Goal: Task Accomplishment & Management: Complete application form

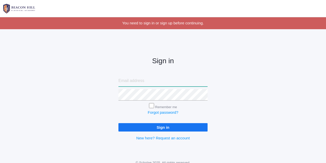
type input "[PERSON_NAME][EMAIL_ADDRESS][DOMAIN_NAME]"
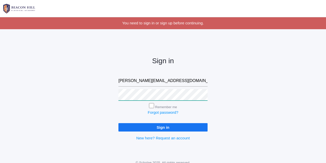
click at [163, 127] on input "Sign in" at bounding box center [162, 127] width 89 height 8
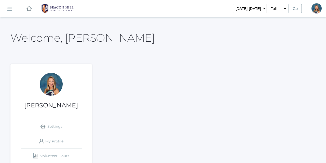
click at [10, 6] on link "icons/ui/navigation/hamburger Created with Sketch." at bounding box center [9, 9] width 19 height 14
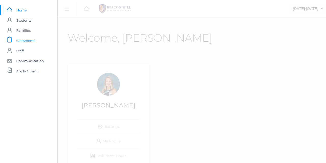
click at [23, 40] on span "Classrooms" at bounding box center [25, 41] width 19 height 10
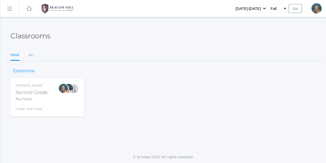
click at [59, 94] on div at bounding box center [63, 97] width 10 height 28
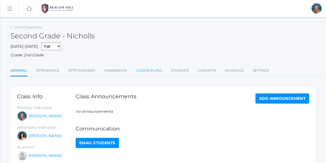
click at [155, 67] on link "Lesson Plans" at bounding box center [149, 71] width 26 height 10
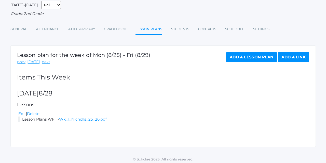
scroll to position [41, 0]
click at [45, 62] on link "next" at bounding box center [46, 63] width 8 height 6
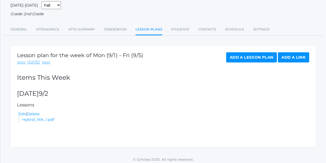
click at [239, 55] on link "Add a Lesson Plan" at bounding box center [251, 57] width 51 height 10
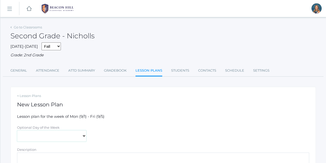
select select "2025-09-03"
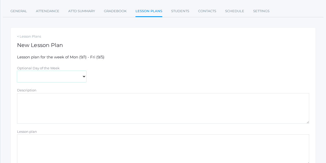
scroll to position [106, 0]
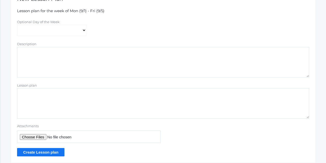
click at [27, 95] on textarea "Lesson plan" at bounding box center [163, 103] width 292 height 31
type textarea "Wk 2 Lesson Plans"
click at [33, 133] on input "Attachments" at bounding box center [89, 137] width 144 height 12
type input "C:\fakepath\Wk 2 Nicholls 25_26.pdf"
click at [37, 151] on input "Create Lesson plan" at bounding box center [40, 152] width 47 height 8
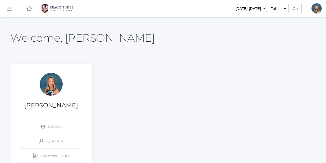
click at [12, 12] on link "icons/ui/navigation/hamburger Created with Sketch." at bounding box center [9, 9] width 19 height 14
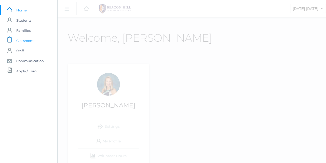
click at [25, 40] on span "Classrooms" at bounding box center [25, 41] width 19 height 10
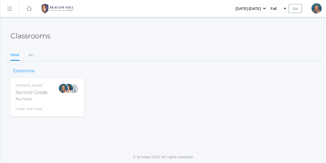
click at [38, 96] on div "Nicholls" at bounding box center [32, 99] width 32 height 6
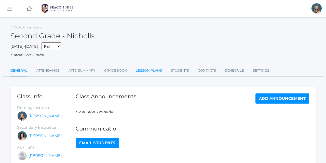
click at [144, 71] on link "Lesson Plans" at bounding box center [149, 71] width 26 height 10
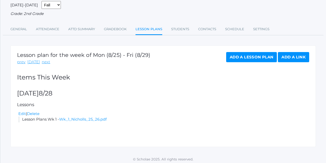
scroll to position [41, 0]
click at [44, 60] on link "next" at bounding box center [46, 63] width 8 height 6
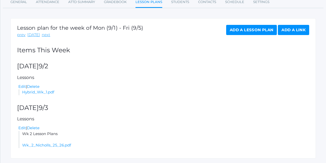
scroll to position [69, 0]
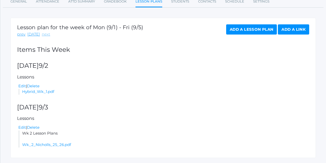
click at [44, 32] on link "next" at bounding box center [46, 35] width 8 height 6
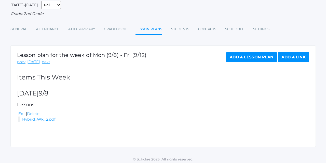
scroll to position [41, 0]
click at [40, 118] on link "Hybrid_Wk_2.pdf" at bounding box center [38, 119] width 33 height 5
